Goal: Use online tool/utility

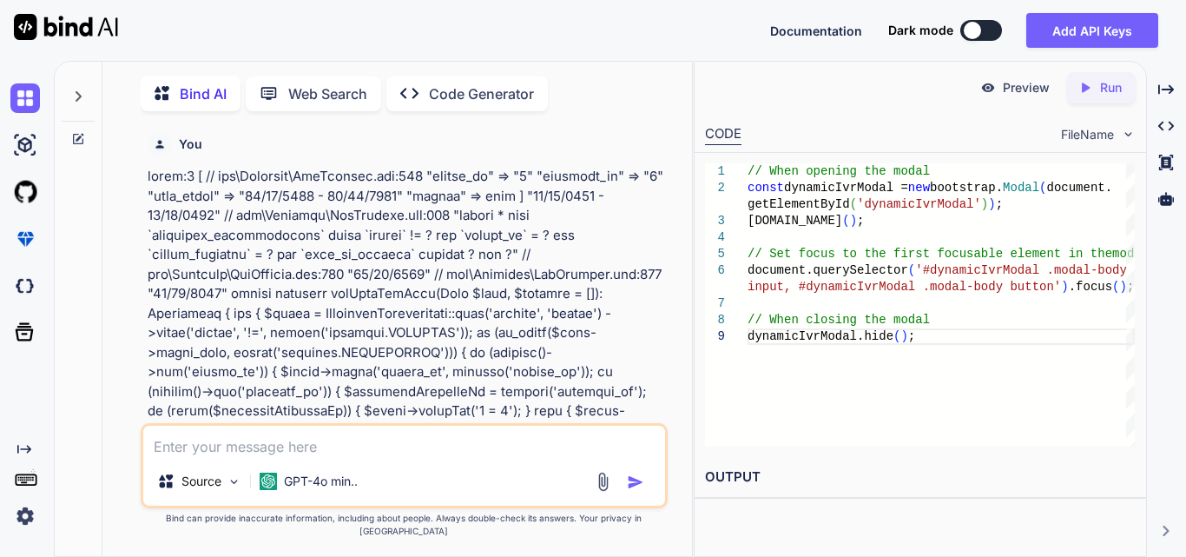
click at [270, 435] on div "Source GPT-4o min.." at bounding box center [404, 465] width 527 height 85
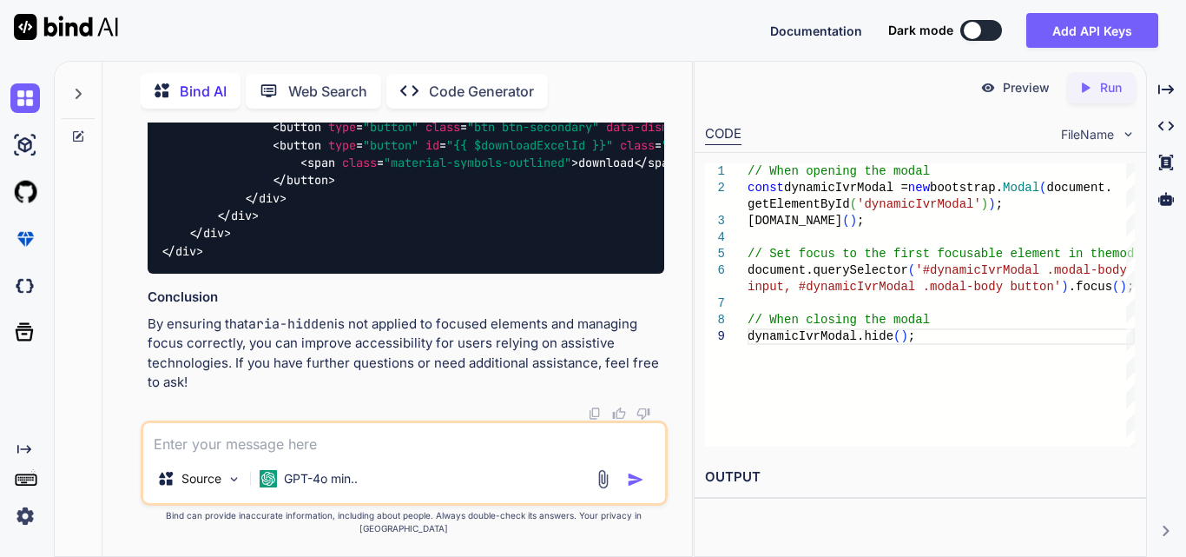
click at [256, 448] on textarea at bounding box center [404, 438] width 522 height 31
paste textarea "<div class="col-md-6 col-lg-2 col-xl-2"> <select id="{{ $statusId ?? 'statusFil…"
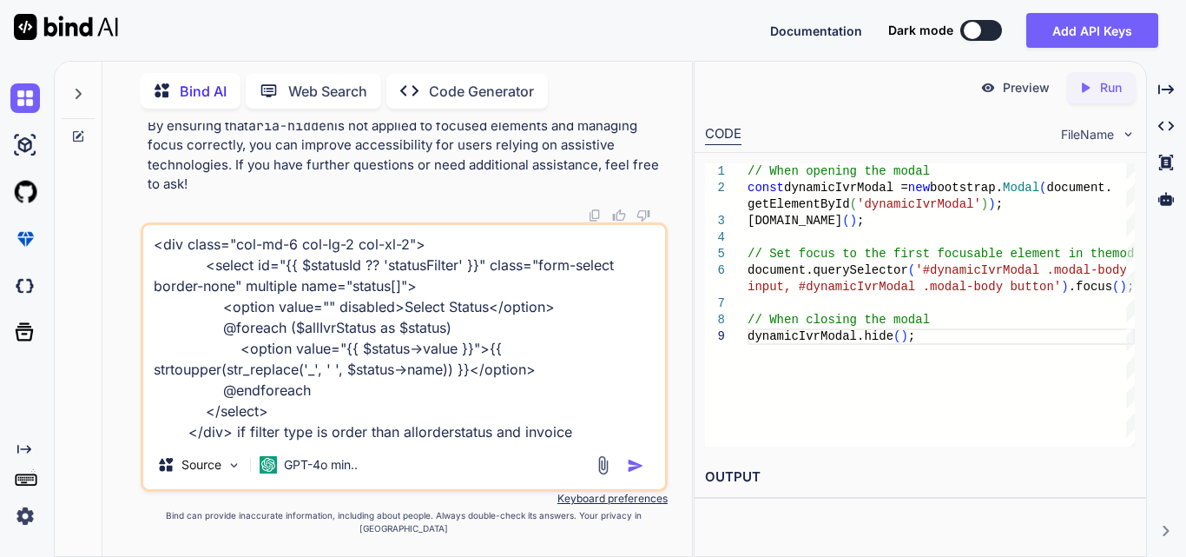
scroll to position [23, 0]
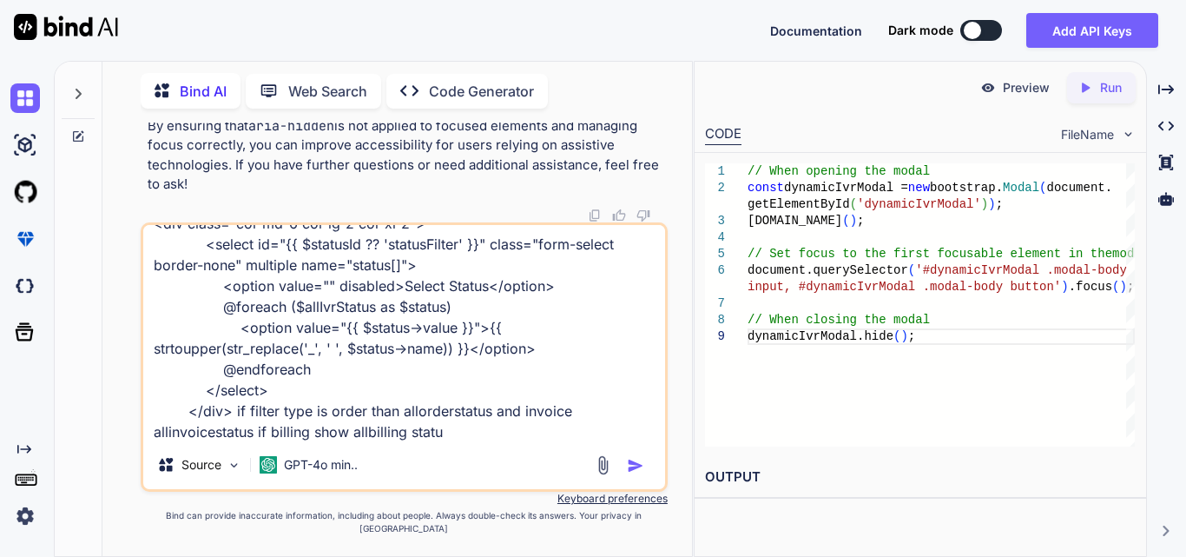
type textarea "<div class="col-md-6 col-lg-2 col-xl-2"> <select id="{{ $statusId ?? 'statusFil…"
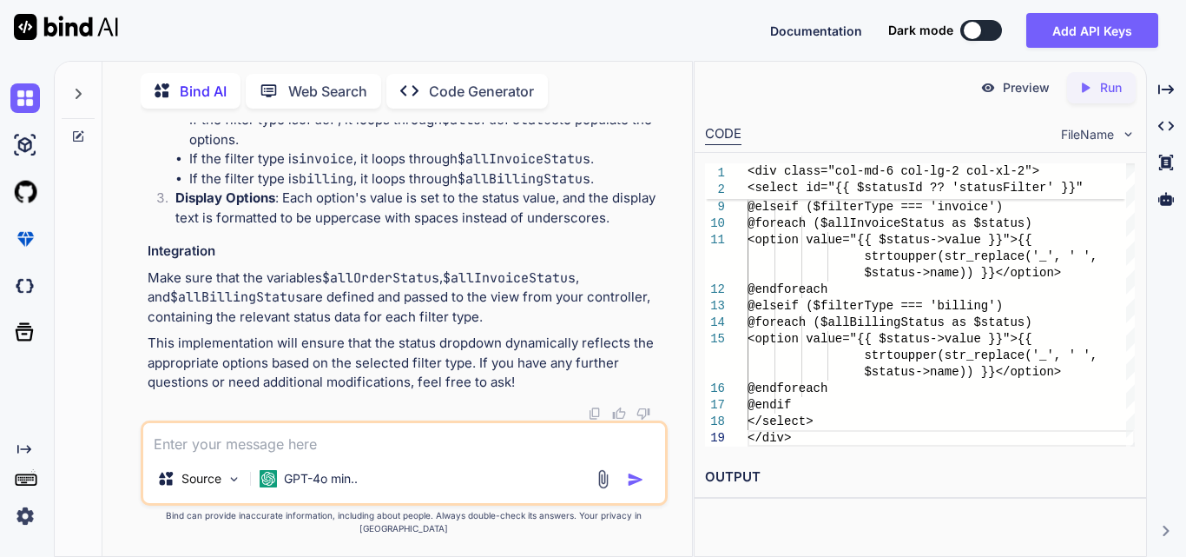
scroll to position [142714, 0]
click at [331, 452] on textarea at bounding box center [404, 438] width 522 height 31
type textarea "include allivr status also filter type ivr"
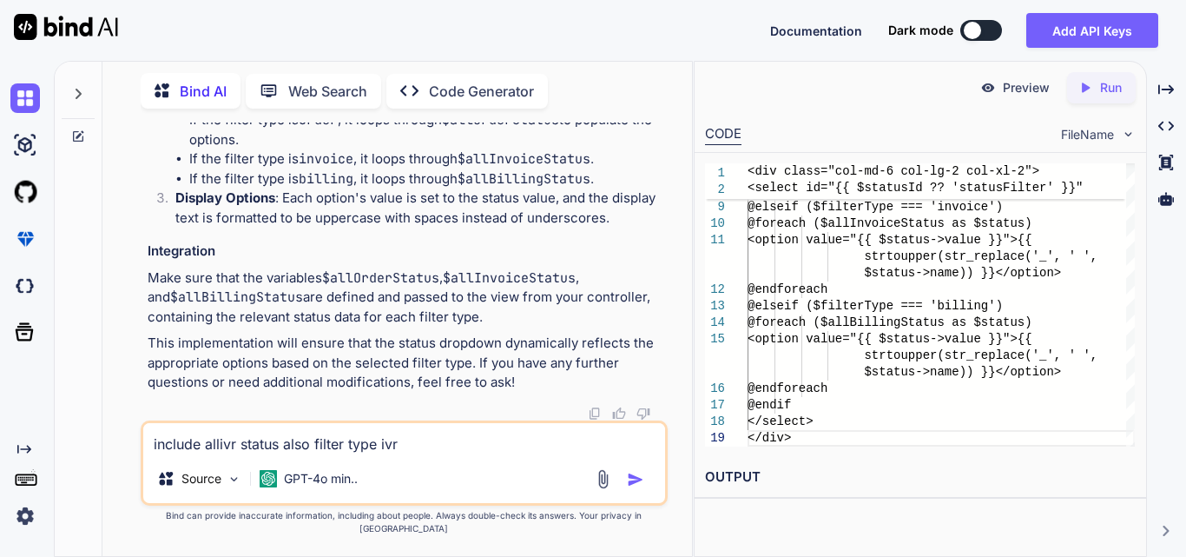
click at [637, 488] on img "button" at bounding box center [635, 479] width 17 height 17
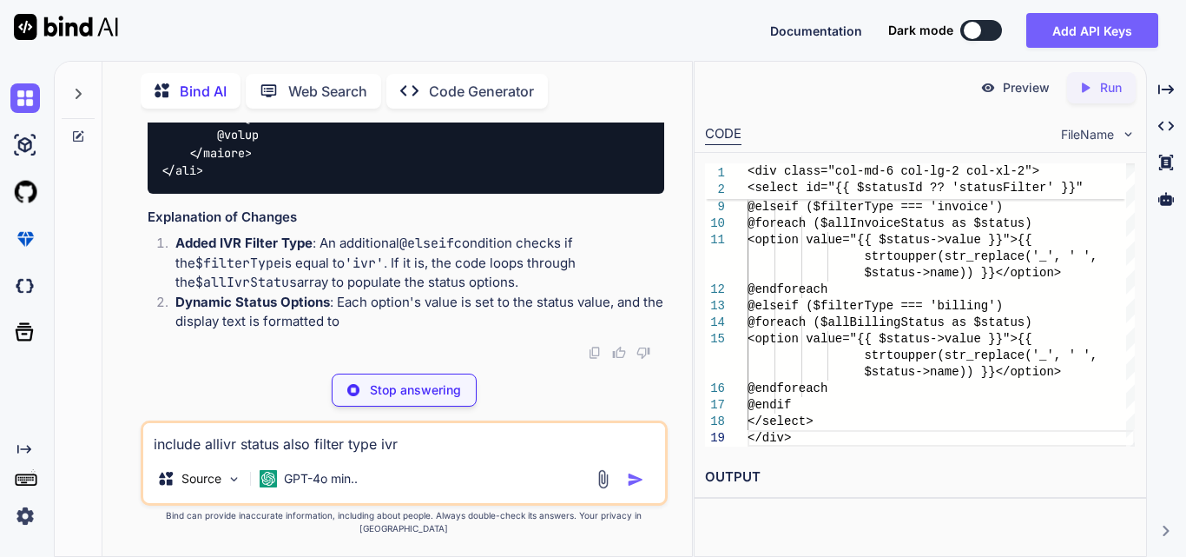
scroll to position [143756, 0]
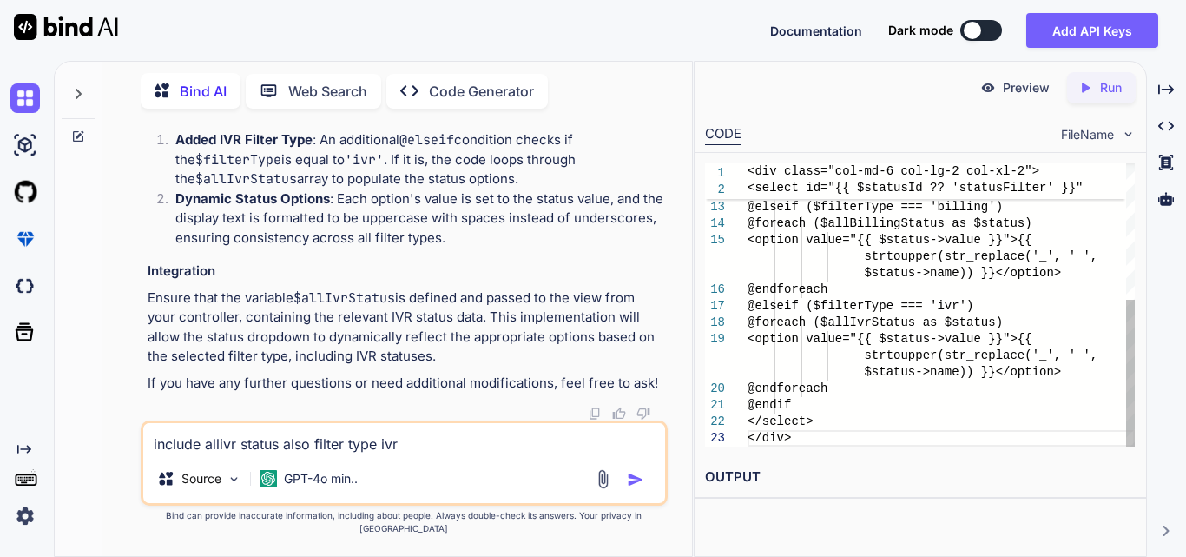
scroll to position [144274, 0]
